Goal: Transaction & Acquisition: Purchase product/service

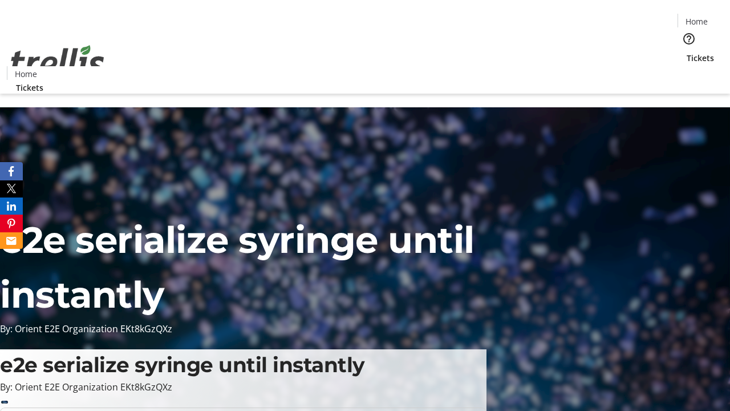
click at [687, 52] on span "Tickets" at bounding box center [700, 58] width 27 height 12
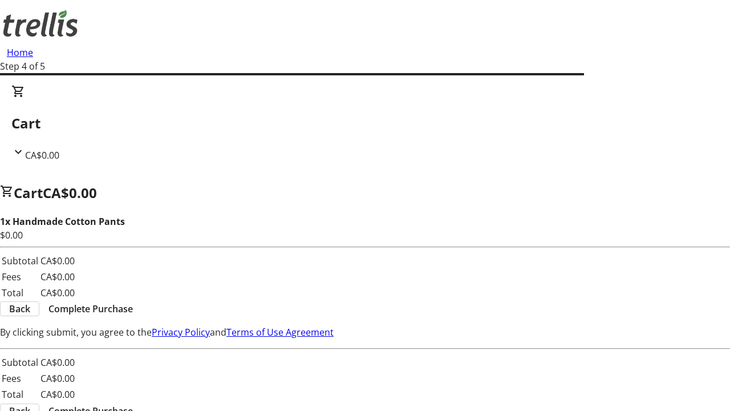
click at [133, 302] on span "Complete Purchase" at bounding box center [90, 309] width 84 height 14
